Goal: Information Seeking & Learning: Learn about a topic

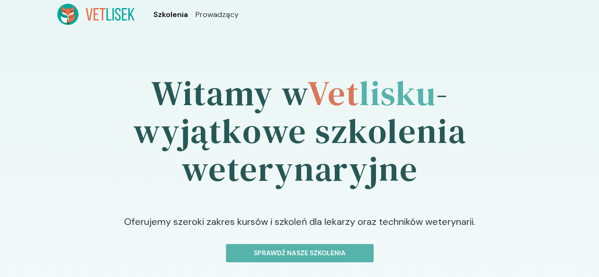
click at [153, 18] on span "Szkolenia" at bounding box center [170, 14] width 35 height 11
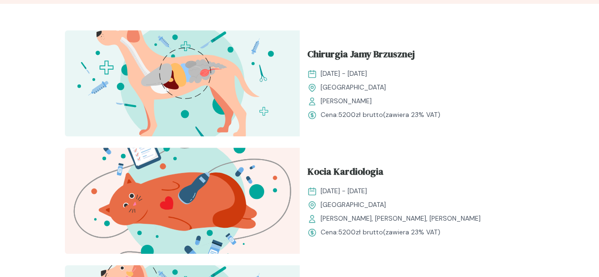
scroll to position [324, 0]
click at [300, 125] on div "Chirurgia Jamy Brzusznej [DATE] - [DATE] Kraków [PERSON_NAME] Cena: 5200 zł bru…" at bounding box center [417, 84] width 235 height 106
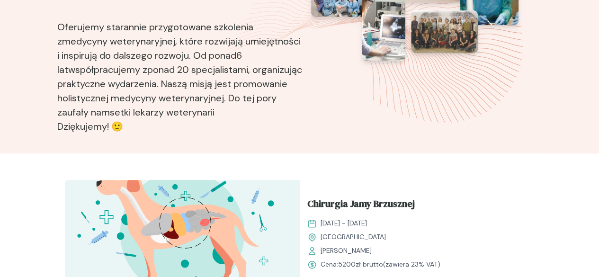
scroll to position [0, 0]
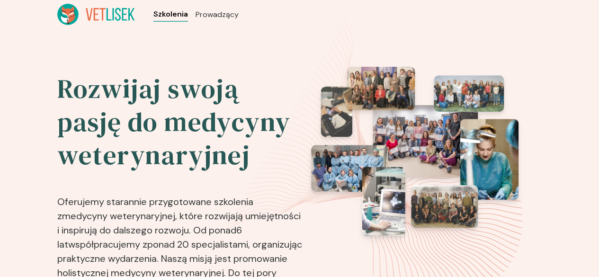
click at [153, 17] on span "Szkolenia" at bounding box center [170, 14] width 35 height 11
click at [59, 7] on icon at bounding box center [96, 14] width 78 height 21
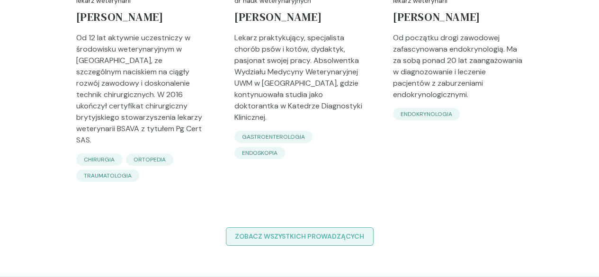
scroll to position [1459, 0]
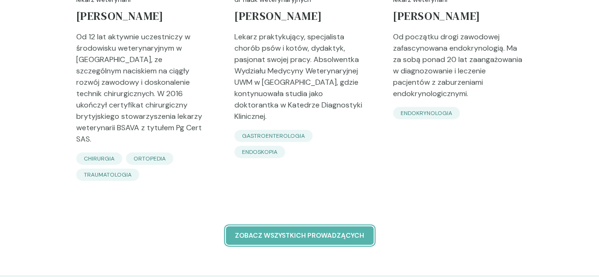
click at [288, 231] on p "Zobacz wszystkich prowadzących" at bounding box center [300, 236] width 132 height 10
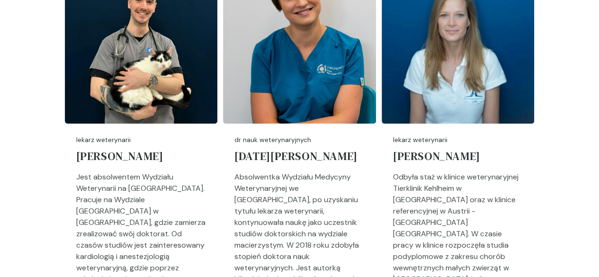
scroll to position [490, 0]
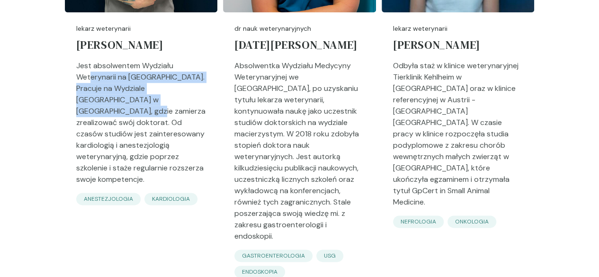
drag, startPoint x: 133, startPoint y: 144, endPoint x: 159, endPoint y: 170, distance: 36.5
click at [159, 170] on p "Jest absolwentem Wydziału Weterynarii na [GEOGRAPHIC_DATA]. Pracuje na Wydziale…" at bounding box center [141, 126] width 130 height 133
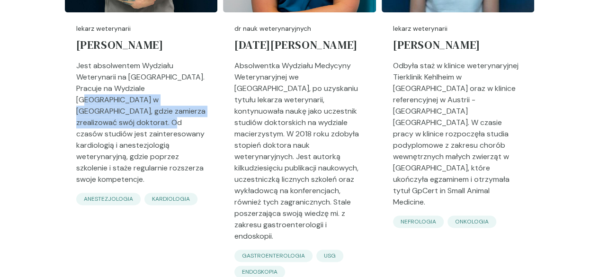
drag, startPoint x: 180, startPoint y: 154, endPoint x: 179, endPoint y: 179, distance: 25.6
click at [179, 179] on p "Jest absolwentem Wydziału Weterynarii na [GEOGRAPHIC_DATA]. Pracuje na Wydziale…" at bounding box center [141, 126] width 130 height 133
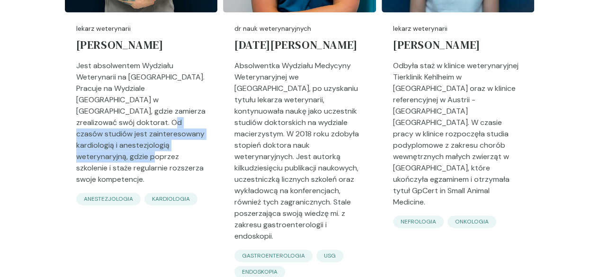
drag, startPoint x: 179, startPoint y: 179, endPoint x: 184, endPoint y: 208, distance: 29.4
click at [184, 193] on p "Jest absolwentem Wydziału Weterynarii na [GEOGRAPHIC_DATA]. Pracuje na Wydziale…" at bounding box center [141, 126] width 130 height 133
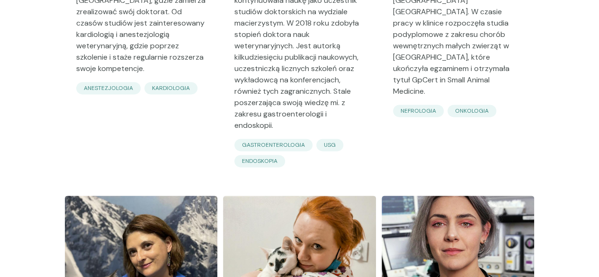
scroll to position [601, 0]
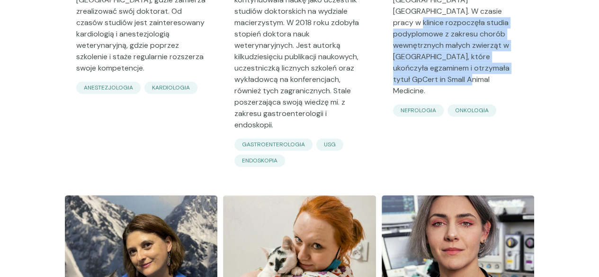
drag, startPoint x: 570, startPoint y: 67, endPoint x: 557, endPoint y: 122, distance: 56.5
click at [523, 104] on p "Odbyła staż w klinice weterynaryjnej Tierklinik Kehlheim w [GEOGRAPHIC_DATA] or…" at bounding box center [458, 26] width 130 height 155
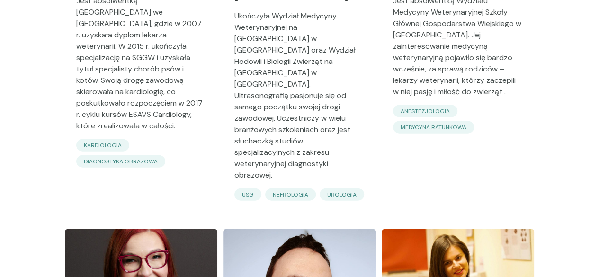
scroll to position [1002, 0]
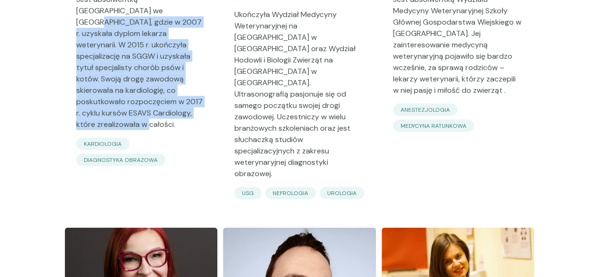
drag, startPoint x: 185, startPoint y: 41, endPoint x: 178, endPoint y: 125, distance: 84.6
click at [178, 125] on p "Jest absolwentką [GEOGRAPHIC_DATA] we [GEOGRAPHIC_DATA], gdzie w 2007 r. uzyska…" at bounding box center [141, 66] width 130 height 144
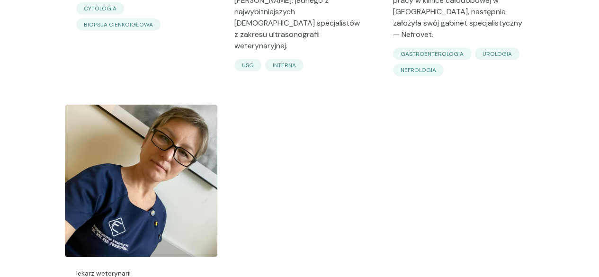
scroll to position [3134, 0]
